Goal: Navigation & Orientation: Find specific page/section

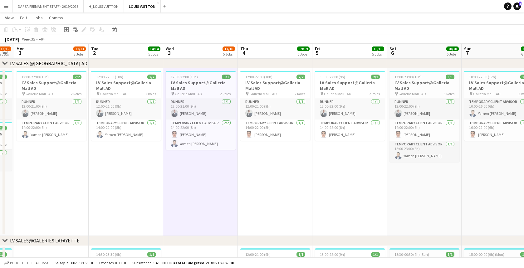
scroll to position [0, 128]
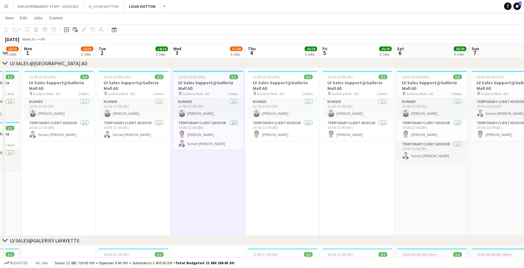
drag, startPoint x: 111, startPoint y: 180, endPoint x: 209, endPoint y: 184, distance: 98.1
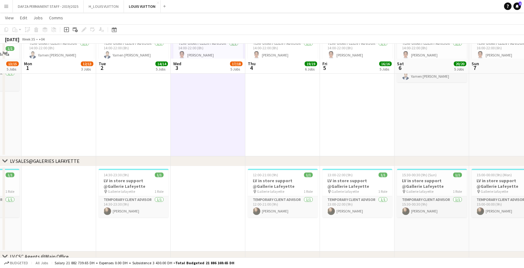
scroll to position [1151, 0]
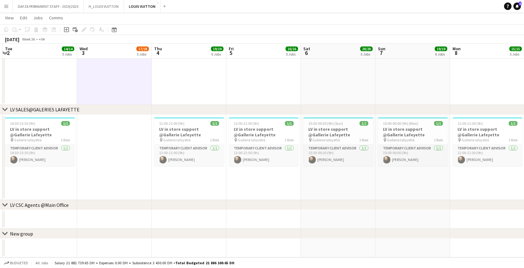
drag, startPoint x: 213, startPoint y: 184, endPoint x: 107, endPoint y: 183, distance: 105.8
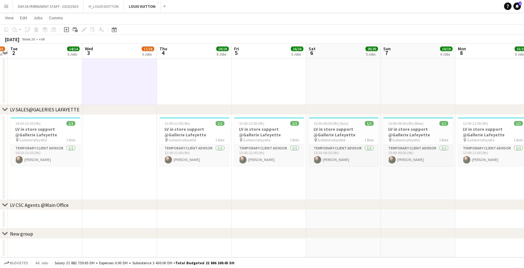
drag, startPoint x: 259, startPoint y: 183, endPoint x: 145, endPoint y: 186, distance: 114.0
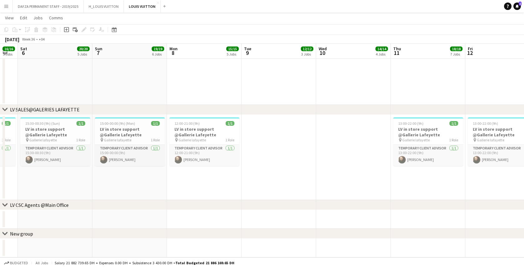
drag, startPoint x: 320, startPoint y: 178, endPoint x: 181, endPoint y: 180, distance: 139.2
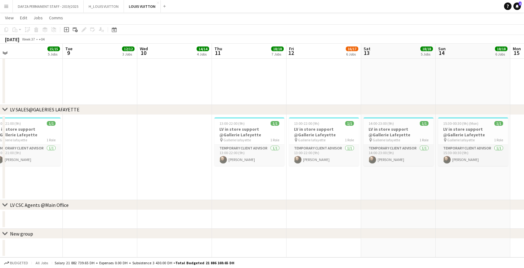
drag, startPoint x: 416, startPoint y: 177, endPoint x: 237, endPoint y: 180, distance: 179.5
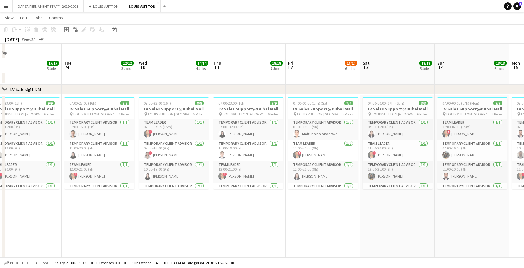
scroll to position [305, 0]
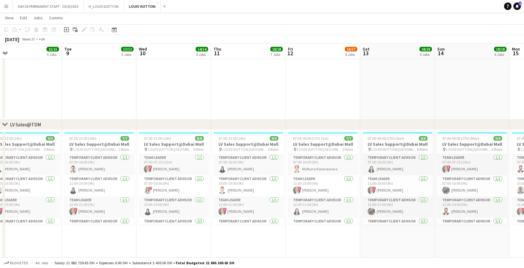
click at [227, 238] on app-date-cell "07:00-23:00 (16h) 9/9 LV Sales Support@Dubai Mall pin LOUIS VUITTON [GEOGRAPHIC…" at bounding box center [248, 231] width 75 height 202
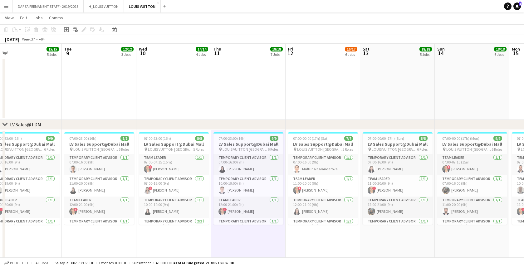
click at [7, 7] on app-icon "Menu" at bounding box center [6, 6] width 5 height 5
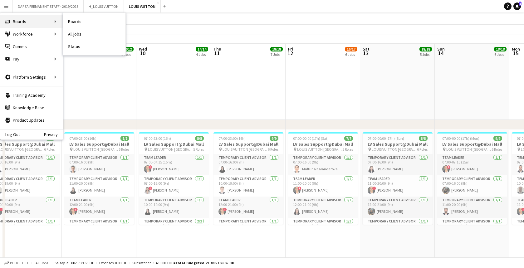
click at [26, 21] on div "Boards Boards" at bounding box center [31, 21] width 62 height 12
click at [45, 20] on div "Boards Boards" at bounding box center [31, 21] width 62 height 12
click at [110, 5] on button "H_LOUIS VUITTON Close" at bounding box center [104, 6] width 40 height 12
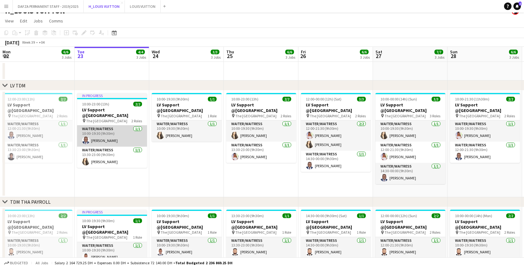
scroll to position [13, 0]
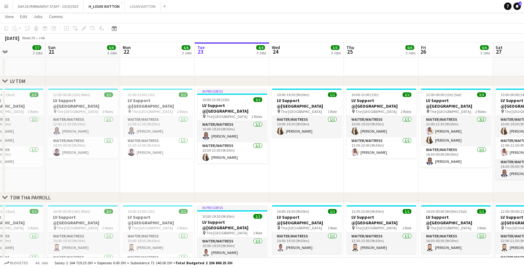
drag, startPoint x: 56, startPoint y: 174, endPoint x: 169, endPoint y: 170, distance: 113.1
click at [169, 170] on app-calendar-viewport "Thu 18 Fri 19 6/6 3 Jobs Sat 20 7/7 3 Jobs Sun 21 6/6 3 Jobs Mon 22 6/6 3 Jobs …" at bounding box center [262, 260] width 524 height 436
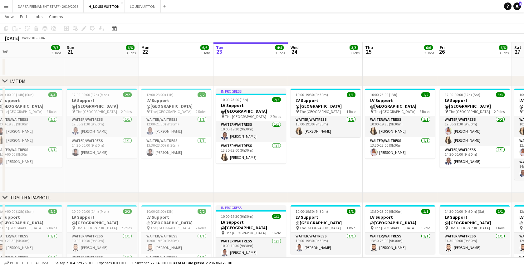
drag, startPoint x: 59, startPoint y: 178, endPoint x: 224, endPoint y: 172, distance: 165.2
click at [224, 172] on app-calendar-viewport "Thu 18 6/6 3 Jobs Fri 19 6/6 3 Jobs Sat 20 7/7 3 Jobs Sun 21 6/6 3 Jobs Mon 22 …" at bounding box center [262, 260] width 524 height 436
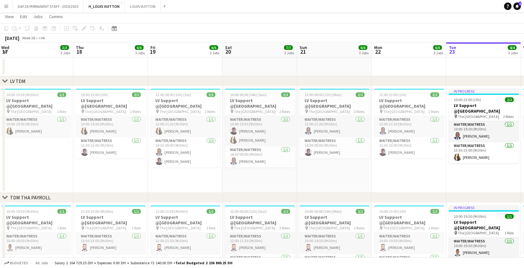
drag, startPoint x: 53, startPoint y: 178, endPoint x: 271, endPoint y: 174, distance: 217.9
click at [282, 174] on app-calendar-viewport "Mon 15 Tue 16 4/4 3 Jobs Wed 17 3/3 3 Jobs Thu 18 6/6 3 Jobs Fri 19 6/6 3 Jobs …" at bounding box center [262, 260] width 524 height 436
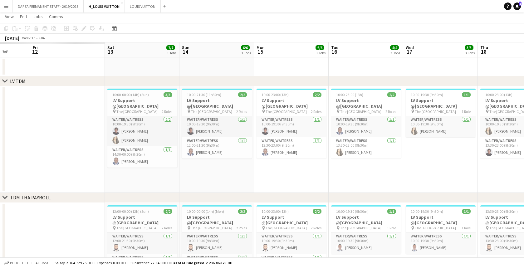
drag, startPoint x: 96, startPoint y: 170, endPoint x: 253, endPoint y: 172, distance: 156.7
click at [340, 166] on app-calendar-viewport "Wed 10 Thu 11 Fri 12 Sat 13 7/7 3 Jobs Sun 14 6/6 3 Jobs Mon 15 6/6 3 Jobs Tue …" at bounding box center [262, 260] width 524 height 436
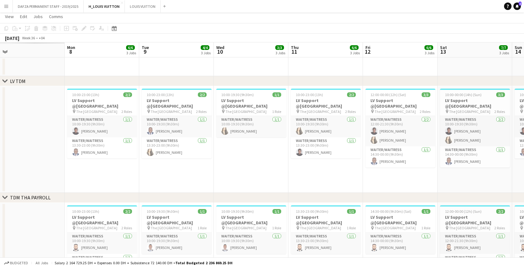
scroll to position [0, 184]
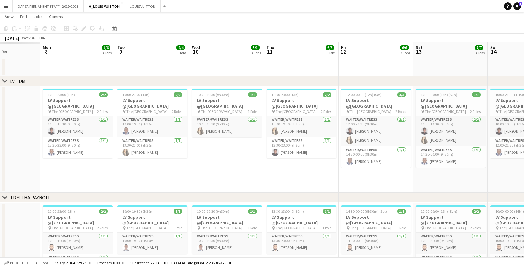
drag, startPoint x: 50, startPoint y: 166, endPoint x: 352, endPoint y: 165, distance: 302.8
click at [352, 165] on app-calendar-viewport "Fri 5 Sat 6 Sun 7 Mon 8 6/6 3 Jobs Tue 9 4/4 3 Jobs Wed 10 3/3 3 Jobs Thu 11 6/…" at bounding box center [262, 260] width 524 height 436
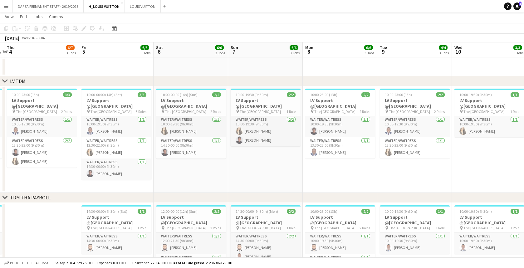
drag, startPoint x: 81, startPoint y: 171, endPoint x: 330, endPoint y: 159, distance: 248.8
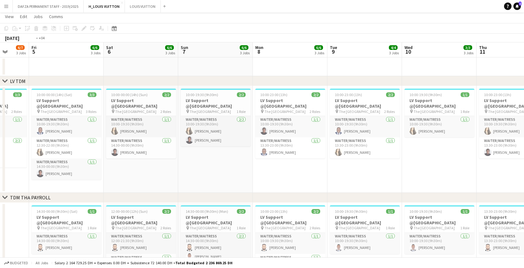
drag, startPoint x: 454, startPoint y: 149, endPoint x: 3, endPoint y: 159, distance: 451.8
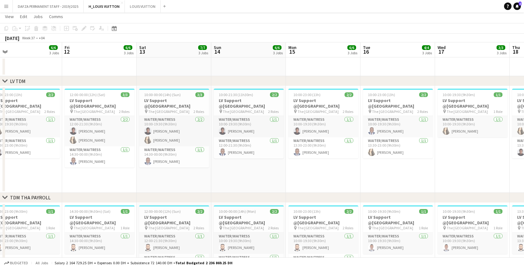
scroll to position [0, 186]
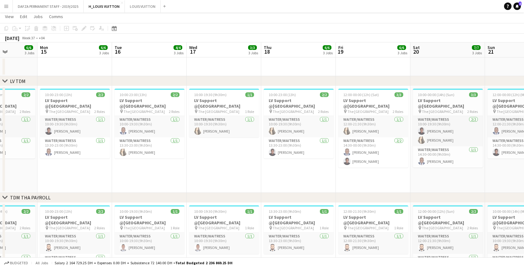
drag, startPoint x: 342, startPoint y: 170, endPoint x: 12, endPoint y: 197, distance: 331.3
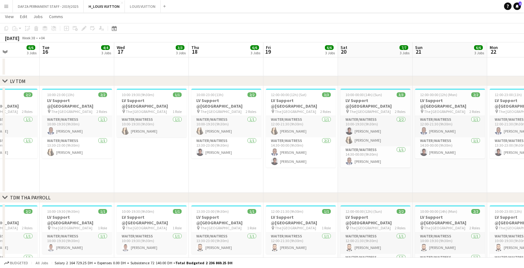
scroll to position [0, 174]
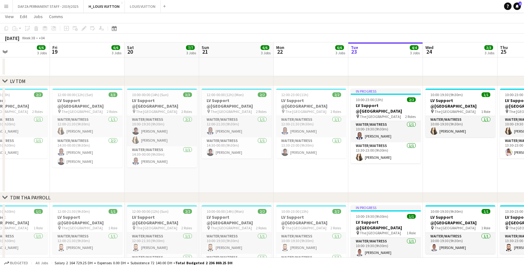
drag, startPoint x: 418, startPoint y: 176, endPoint x: 31, endPoint y: 194, distance: 387.8
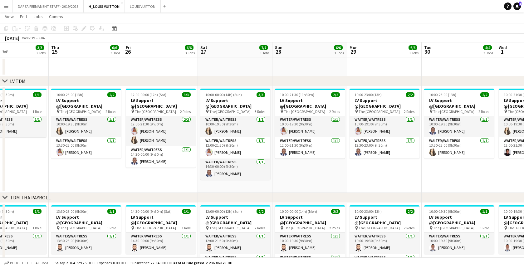
drag, startPoint x: 471, startPoint y: 172, endPoint x: -2, endPoint y: 205, distance: 474.9
click at [0, 205] on html "Menu Boards Boards Boards All jobs Status Workforce Workforce My Workforce Recr…" at bounding box center [262, 264] width 524 height 554
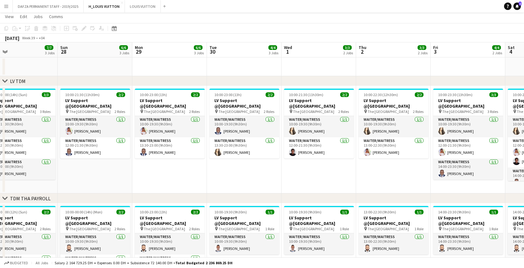
scroll to position [0, 247]
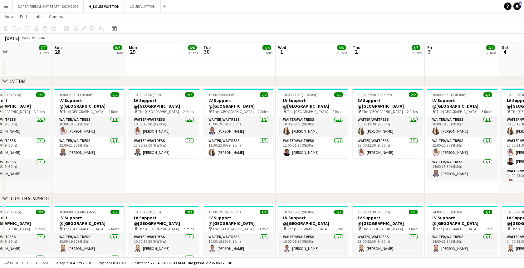
drag, startPoint x: 415, startPoint y: 175, endPoint x: 197, endPoint y: 190, distance: 218.4
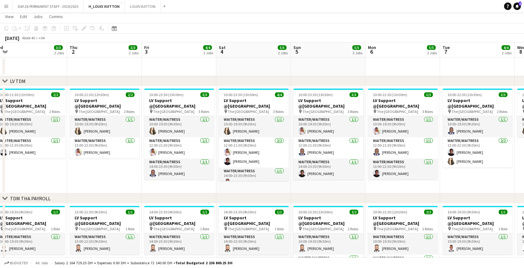
scroll to position [0, 231]
drag, startPoint x: 400, startPoint y: 177, endPoint x: 117, endPoint y: 188, distance: 283.0
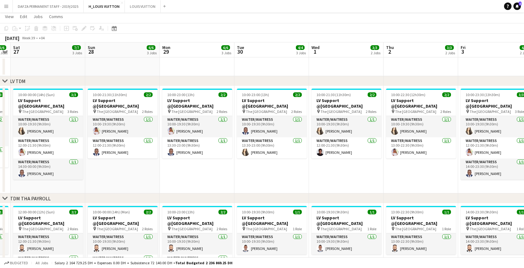
drag, startPoint x: 31, startPoint y: 182, endPoint x: 447, endPoint y: 176, distance: 416.1
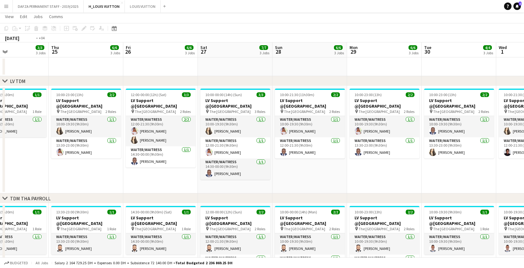
drag, startPoint x: 8, startPoint y: 179, endPoint x: 393, endPoint y: 175, distance: 384.6
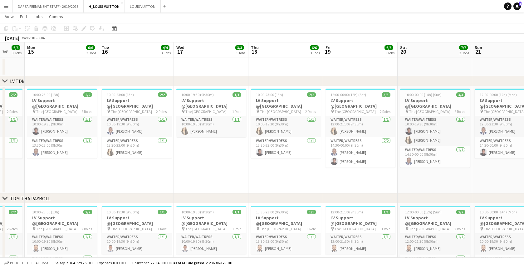
scroll to position [0, 188]
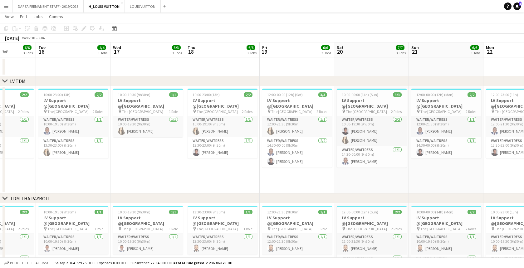
drag, startPoint x: 37, startPoint y: 172, endPoint x: 400, endPoint y: 165, distance: 363.1
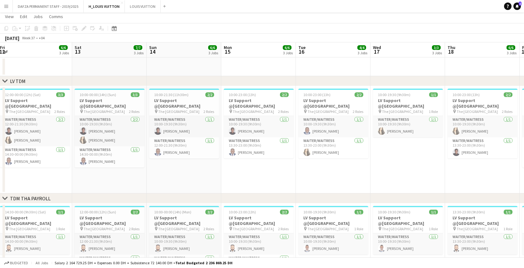
scroll to position [0, 135]
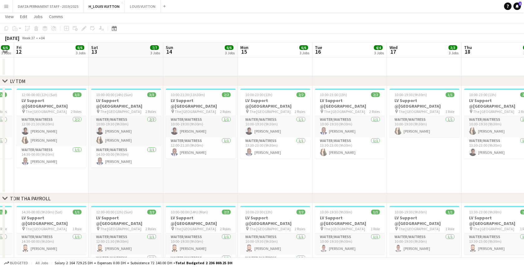
drag, startPoint x: 18, startPoint y: 176, endPoint x: 295, endPoint y: 150, distance: 277.7
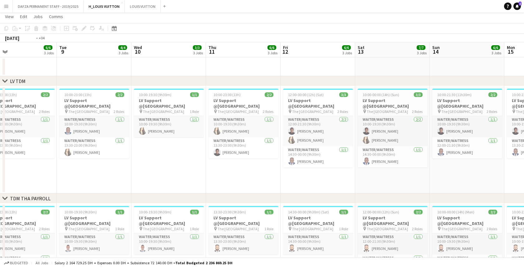
scroll to position [0, 195]
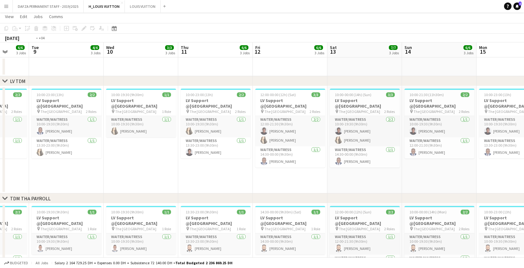
drag, startPoint x: 25, startPoint y: 177, endPoint x: 339, endPoint y: 164, distance: 313.7
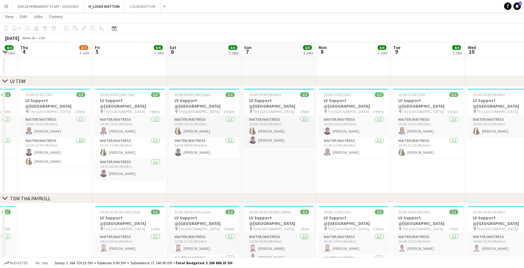
drag, startPoint x: 37, startPoint y: 175, endPoint x: 294, endPoint y: 169, distance: 257.0
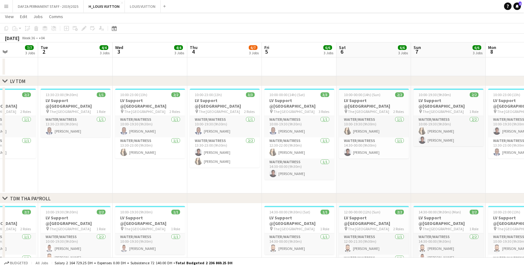
drag, startPoint x: 42, startPoint y: 171, endPoint x: 212, endPoint y: 162, distance: 170.0
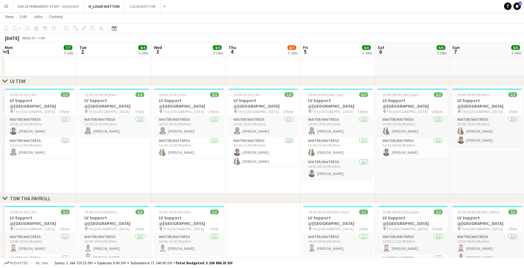
scroll to position [0, 221]
drag, startPoint x: 34, startPoint y: 178, endPoint x: 73, endPoint y: 173, distance: 39.4
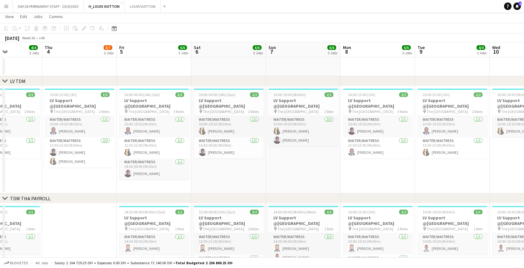
drag, startPoint x: 495, startPoint y: 159, endPoint x: 315, endPoint y: 177, distance: 180.9
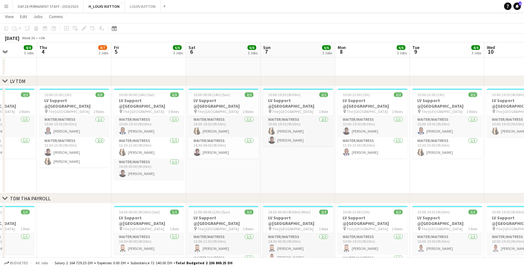
drag, startPoint x: 415, startPoint y: 167, endPoint x: 261, endPoint y: 179, distance: 154.1
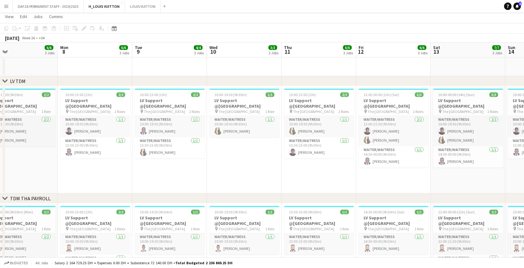
drag, startPoint x: 270, startPoint y: 177, endPoint x: 242, endPoint y: 178, distance: 28.4
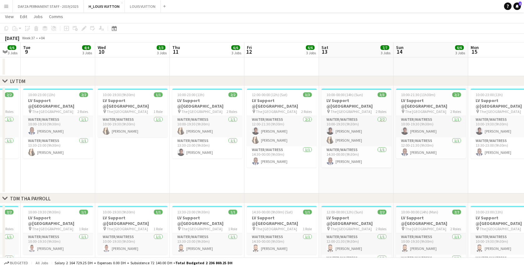
drag, startPoint x: 357, startPoint y: 173, endPoint x: 240, endPoint y: 178, distance: 117.1
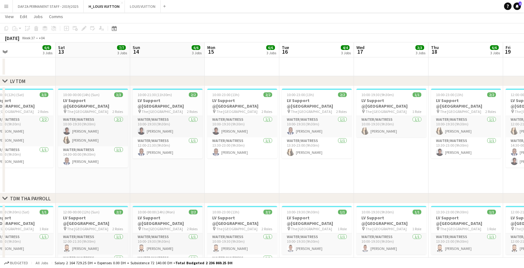
scroll to position [0, 172]
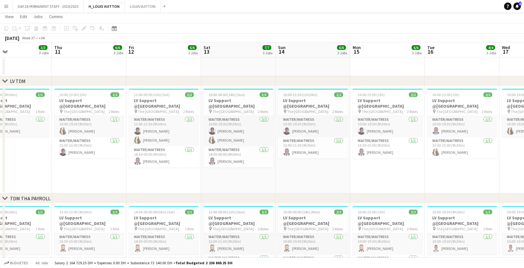
drag, startPoint x: 361, startPoint y: 171, endPoint x: 250, endPoint y: 176, distance: 110.6
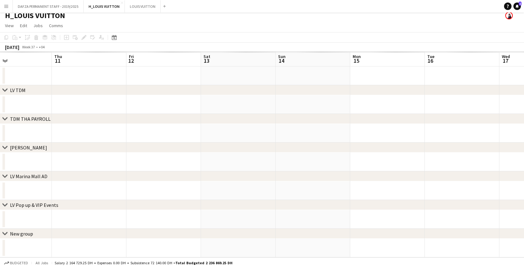
scroll to position [3, 0]
